Goal: Task Accomplishment & Management: Complete application form

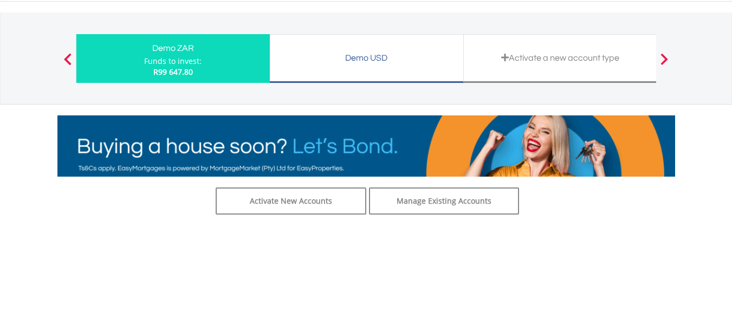
scroll to position [46, 0]
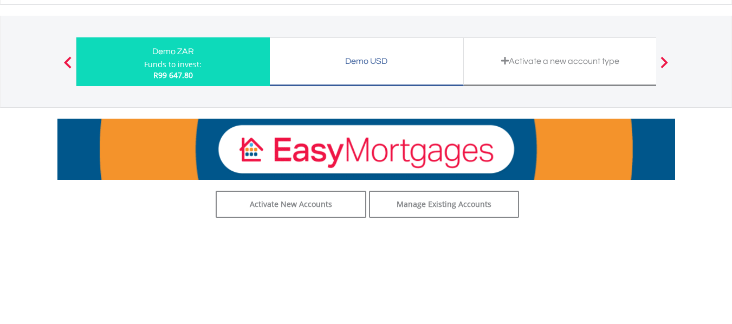
click at [555, 66] on div "Activate a new account type" at bounding box center [560, 61] width 180 height 15
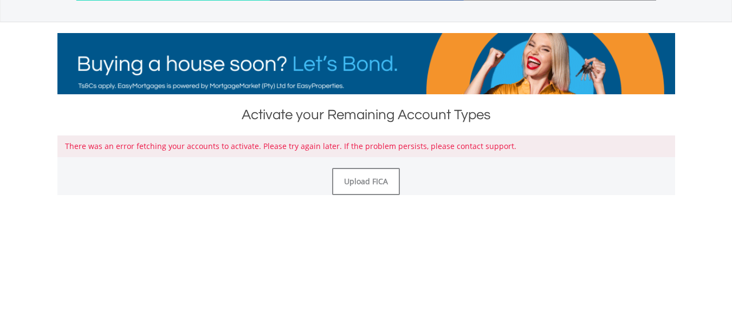
scroll to position [134, 0]
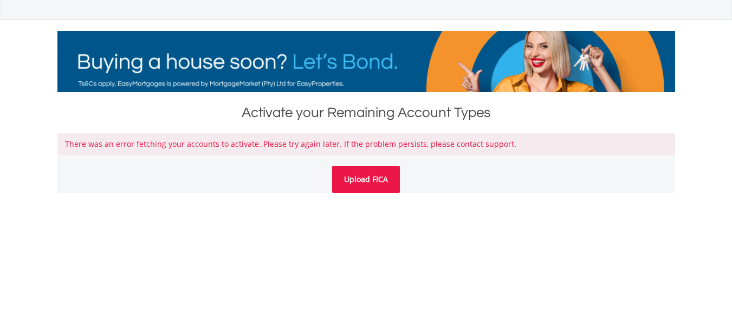
click at [363, 182] on link "Upload FICA" at bounding box center [366, 179] width 68 height 27
